Goal: Information Seeking & Learning: Find specific page/section

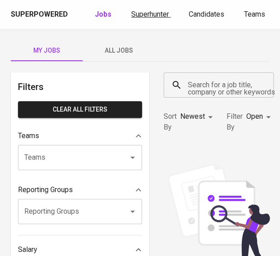
click at [149, 17] on span "Superhunter" at bounding box center [150, 14] width 38 height 9
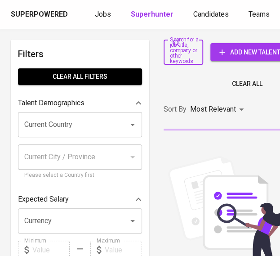
click at [180, 50] on input "Search for a job title, company or other keywords" at bounding box center [177, 52] width 18 height 17
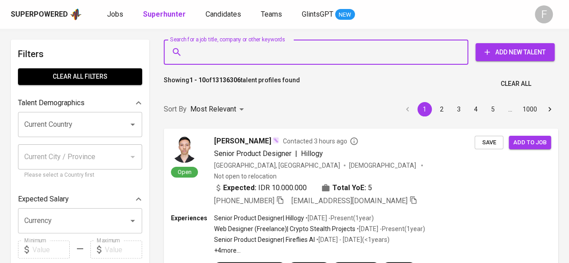
paste input "[EMAIL_ADDRESS][DOMAIN_NAME]"
type input "[EMAIL_ADDRESS][DOMAIN_NAME]"
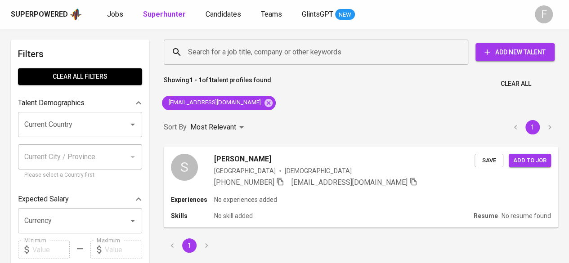
click at [275, 127] on div "Sort By Most Relevant MOST_RELEVANT 1" at bounding box center [361, 127] width 406 height 27
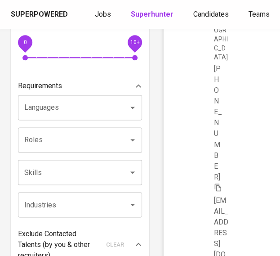
scroll to position [253, 0]
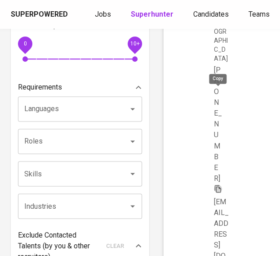
click at [220, 185] on icon "button" at bounding box center [218, 189] width 8 height 8
